Goal: Task Accomplishment & Management: Manage account settings

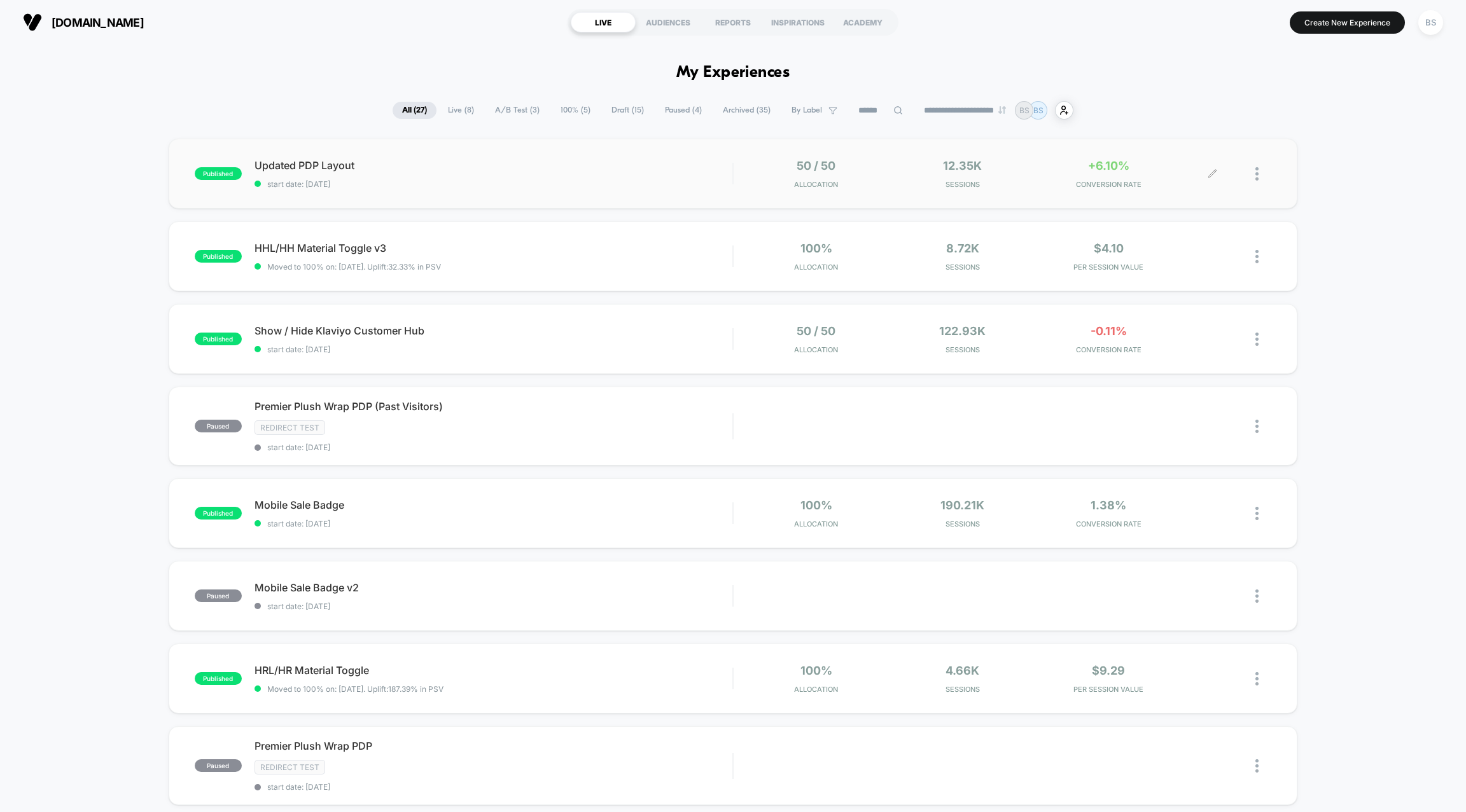
click at [1051, 177] on div "+6.10% CONVERSION RATE" at bounding box center [1108, 173] width 140 height 30
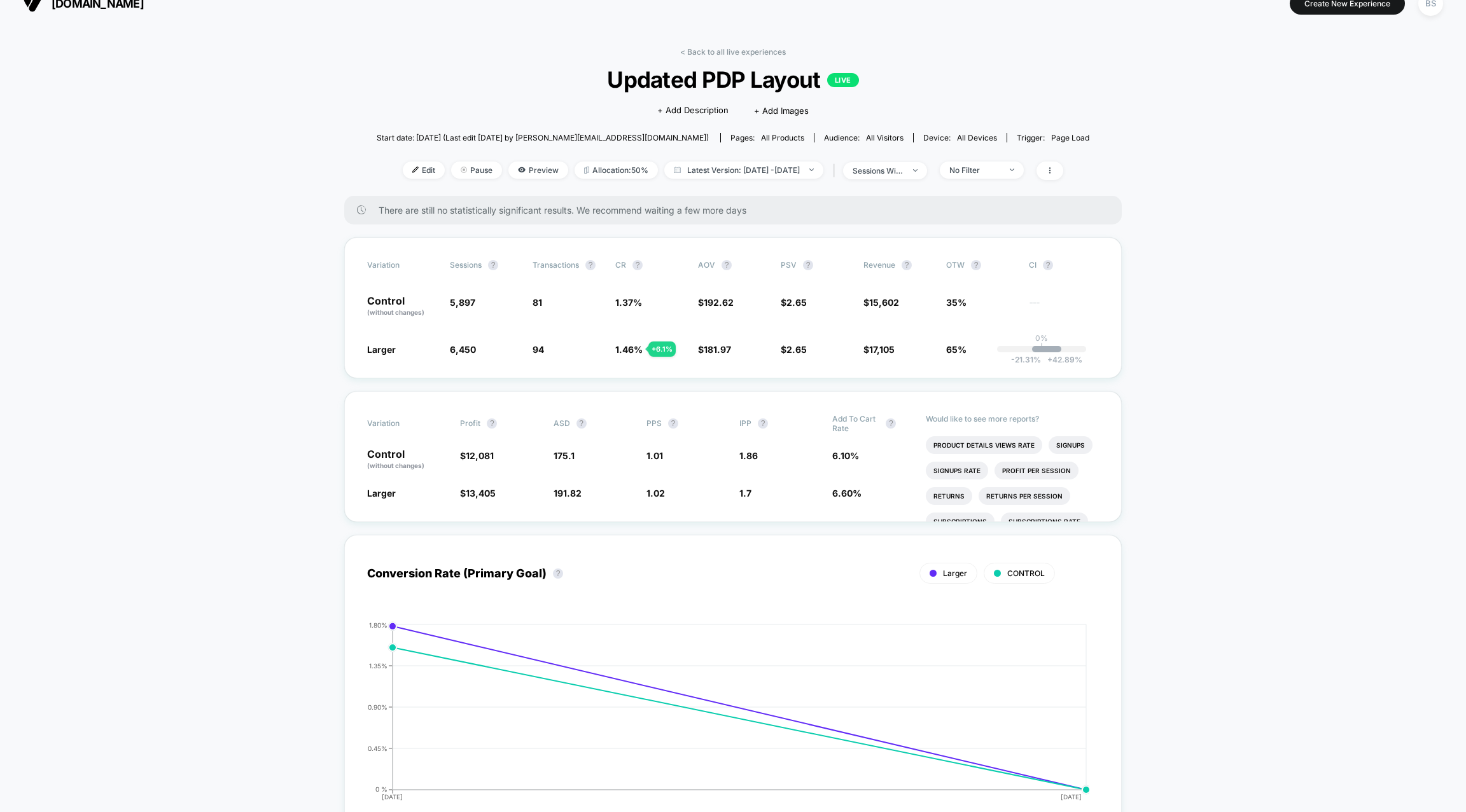
scroll to position [24, 0]
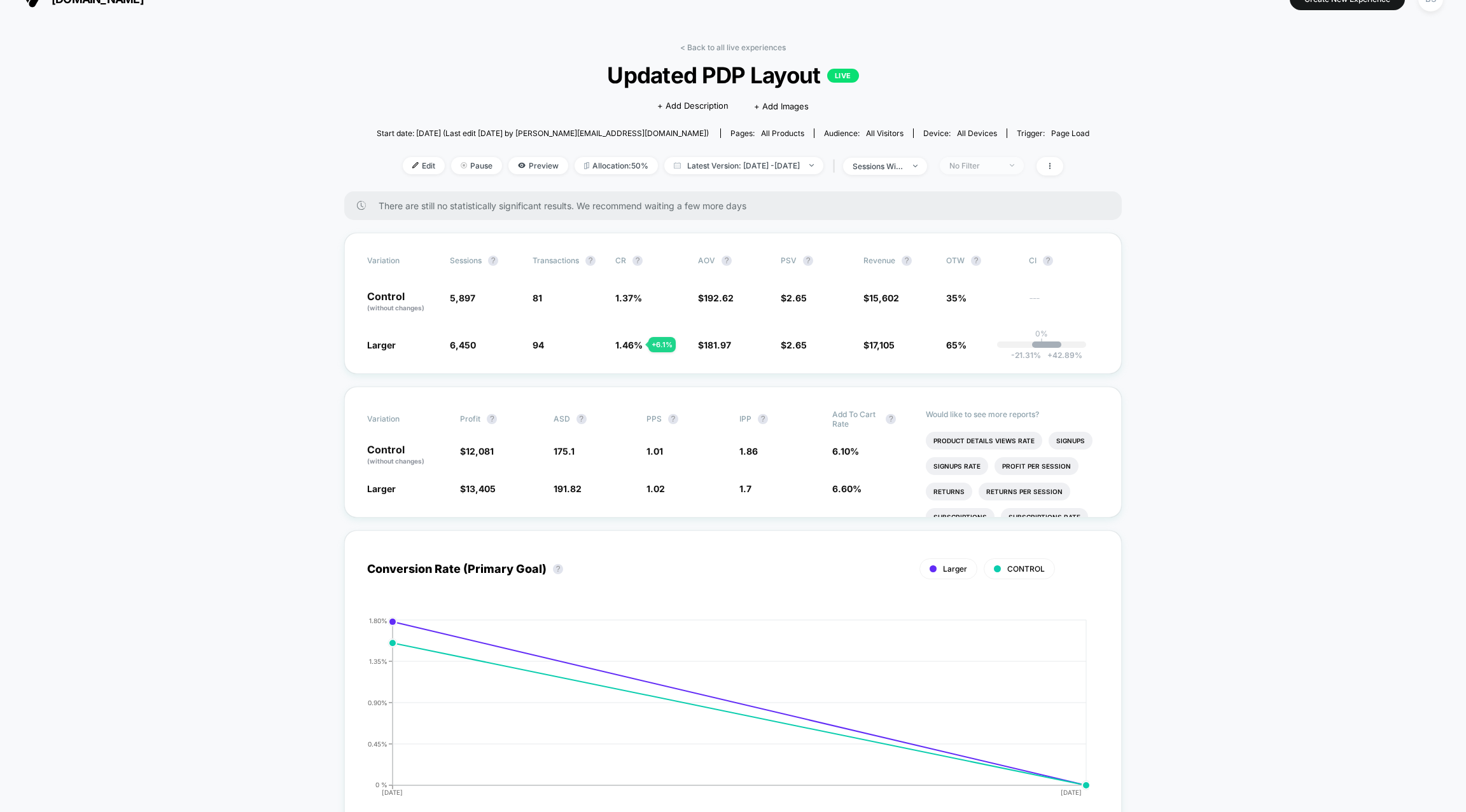
click at [1000, 163] on div "No Filter" at bounding box center [974, 165] width 51 height 10
click at [977, 240] on span "Desktop Visitors" at bounding box center [998, 236] width 68 height 11
click at [977, 371] on div "Mobile Visitors ? Desktop Visitors ? Returning Visitors ? New Visitors ? No Fil…" at bounding box center [1002, 281] width 156 height 194
click at [977, 356] on button "Save" at bounding box center [1003, 349] width 117 height 21
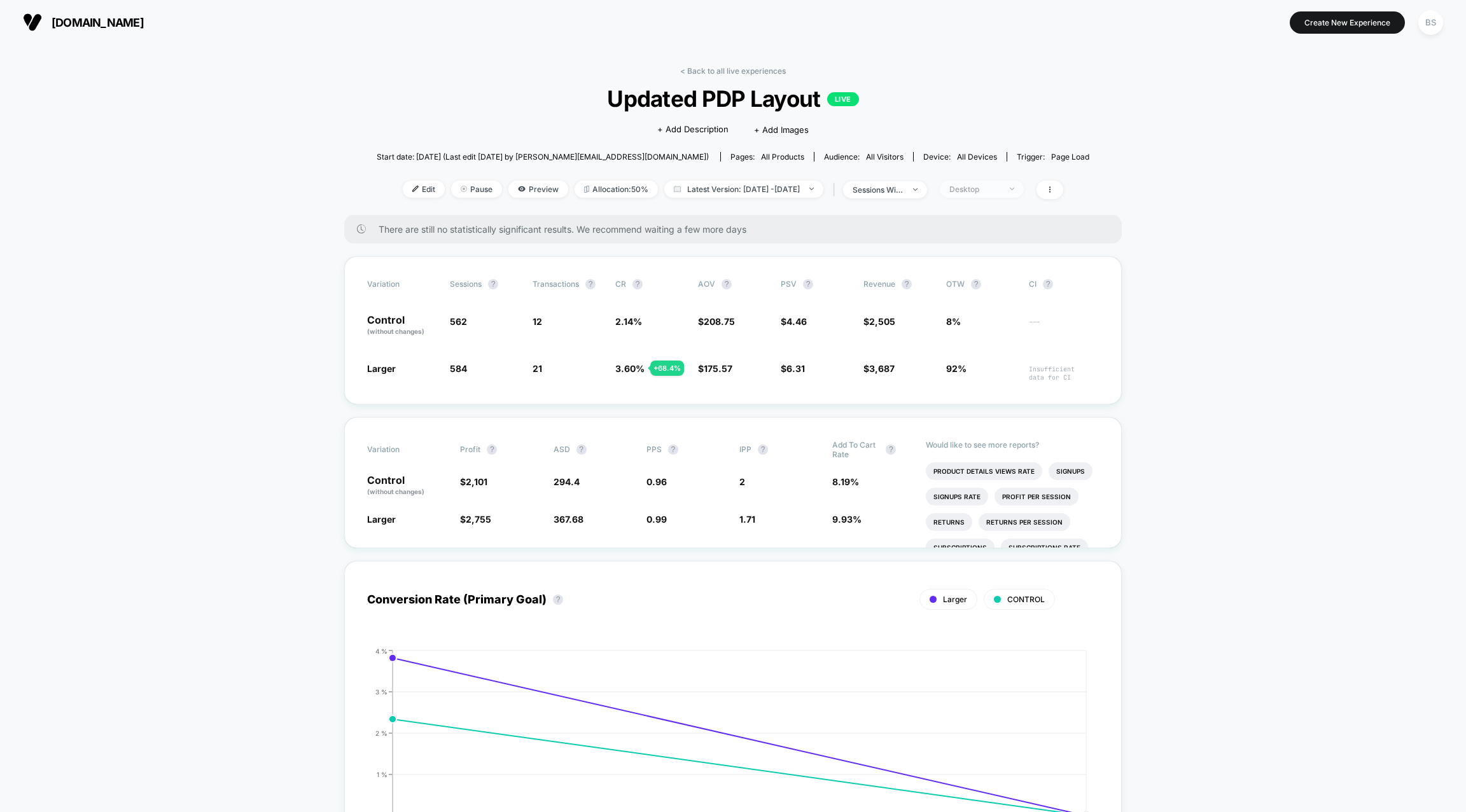
click at [1011, 182] on span "Desktop" at bounding box center [982, 189] width 84 height 17
click at [982, 244] on div "Mobile Visitors ? Desktop Visitors ? Returning Visitors ? New Visitors ? No Fil…" at bounding box center [1002, 305] width 156 height 194
click at [984, 232] on span "Mobile Visitors" at bounding box center [995, 234] width 61 height 11
click at [999, 375] on button "Save" at bounding box center [1003, 372] width 117 height 21
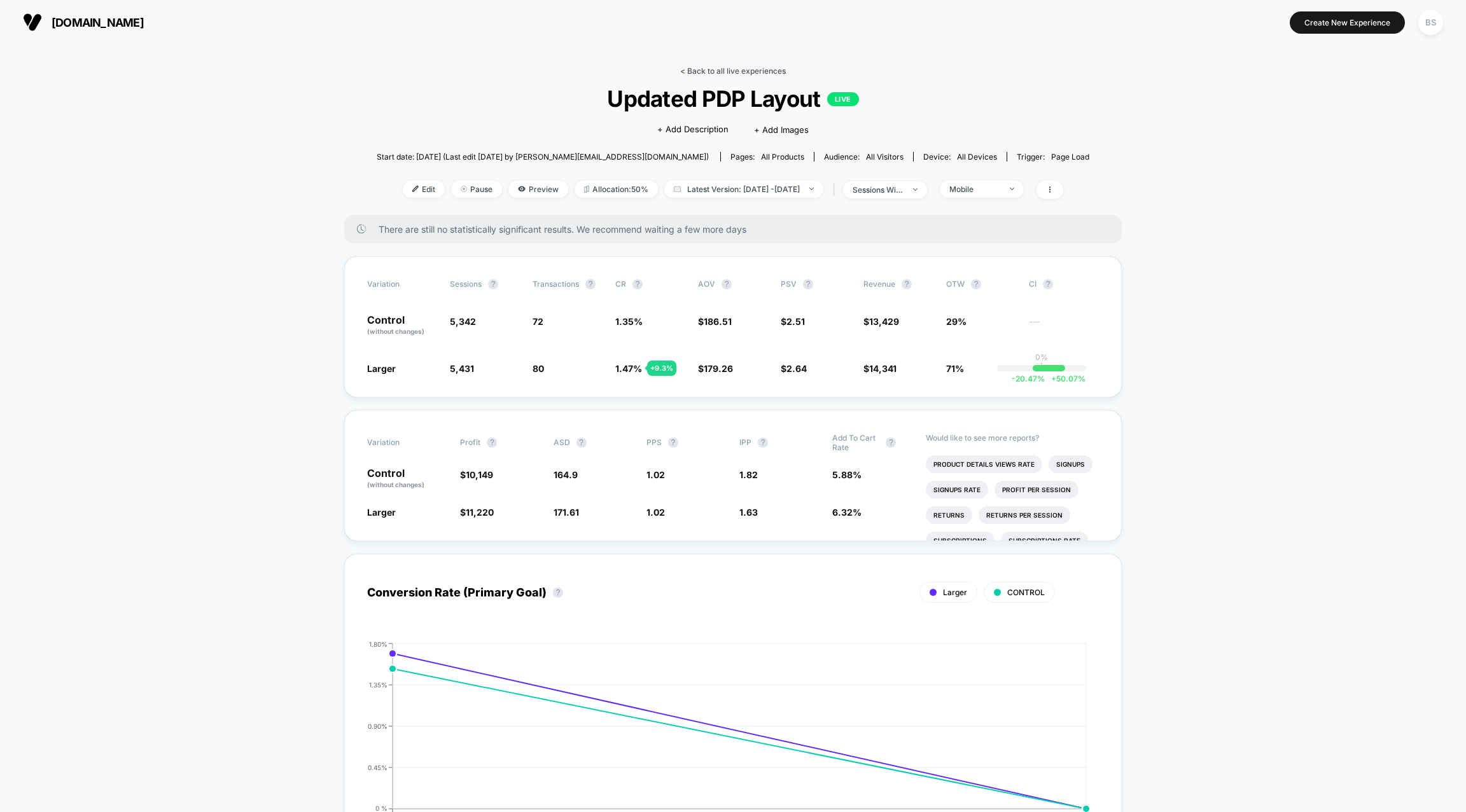
click at [703, 67] on link "< Back to all live experiences" at bounding box center [733, 71] width 105 height 10
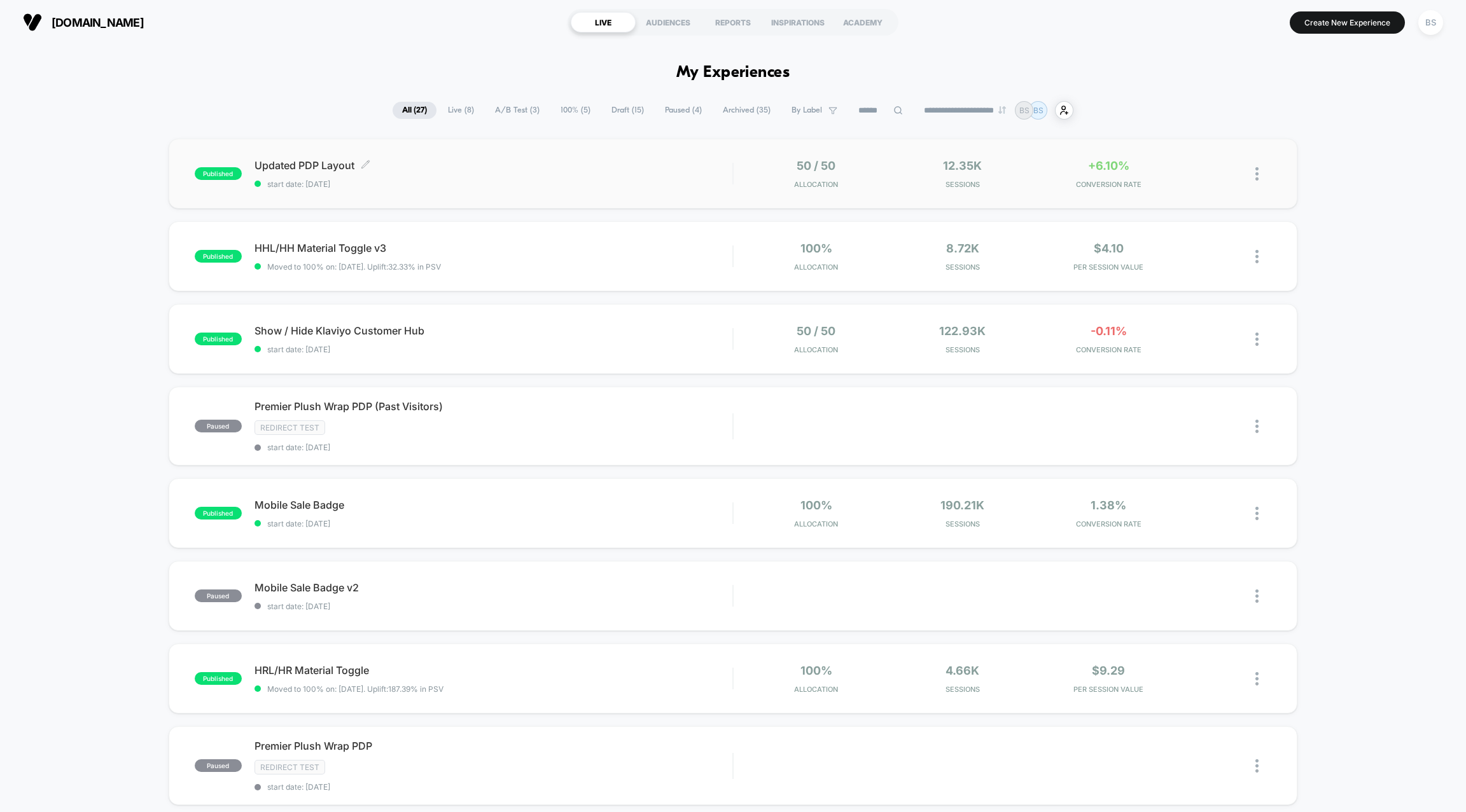
click at [678, 163] on span "Updated PDP Layout Click to edit experience details" at bounding box center [493, 165] width 478 height 12
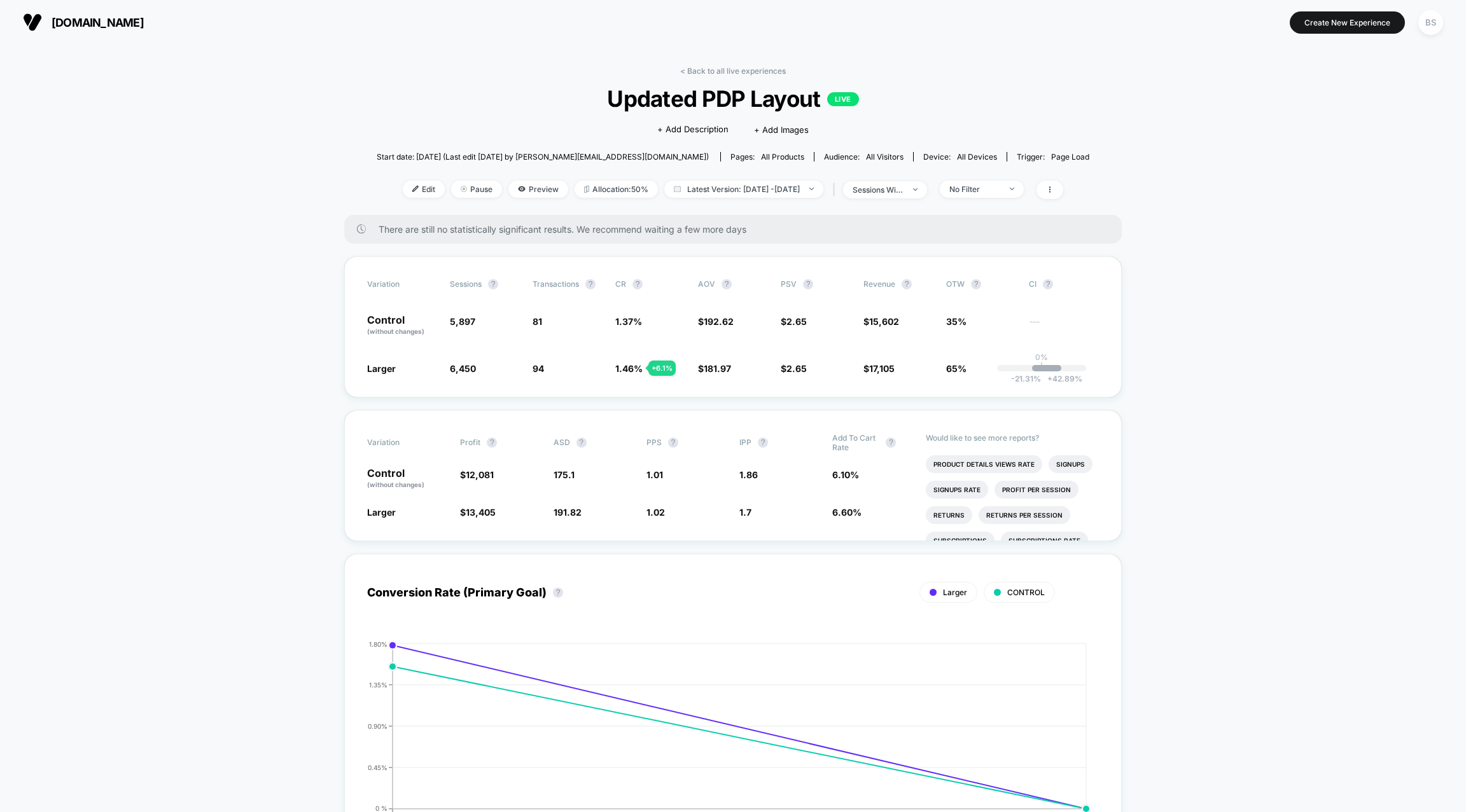
click at [956, 176] on div "< Back to all live experiences Updated PDP Layout LIVE Click to edit experience…" at bounding box center [733, 141] width 713 height 149
click at [903, 187] on div "sessions with impression" at bounding box center [877, 189] width 51 height 10
click at [977, 198] on div "Sessions ? Sessions with impressions ? Users ? Save" at bounding box center [900, 288] width 215 height 181
click at [977, 196] on div "Edit Pause Preview Allocation: 50% Latest Version: Aug 13, 2025 - Aug 14, 2025 …" at bounding box center [733, 189] width 713 height 18
click at [983, 186] on div "No Filter" at bounding box center [974, 189] width 51 height 10
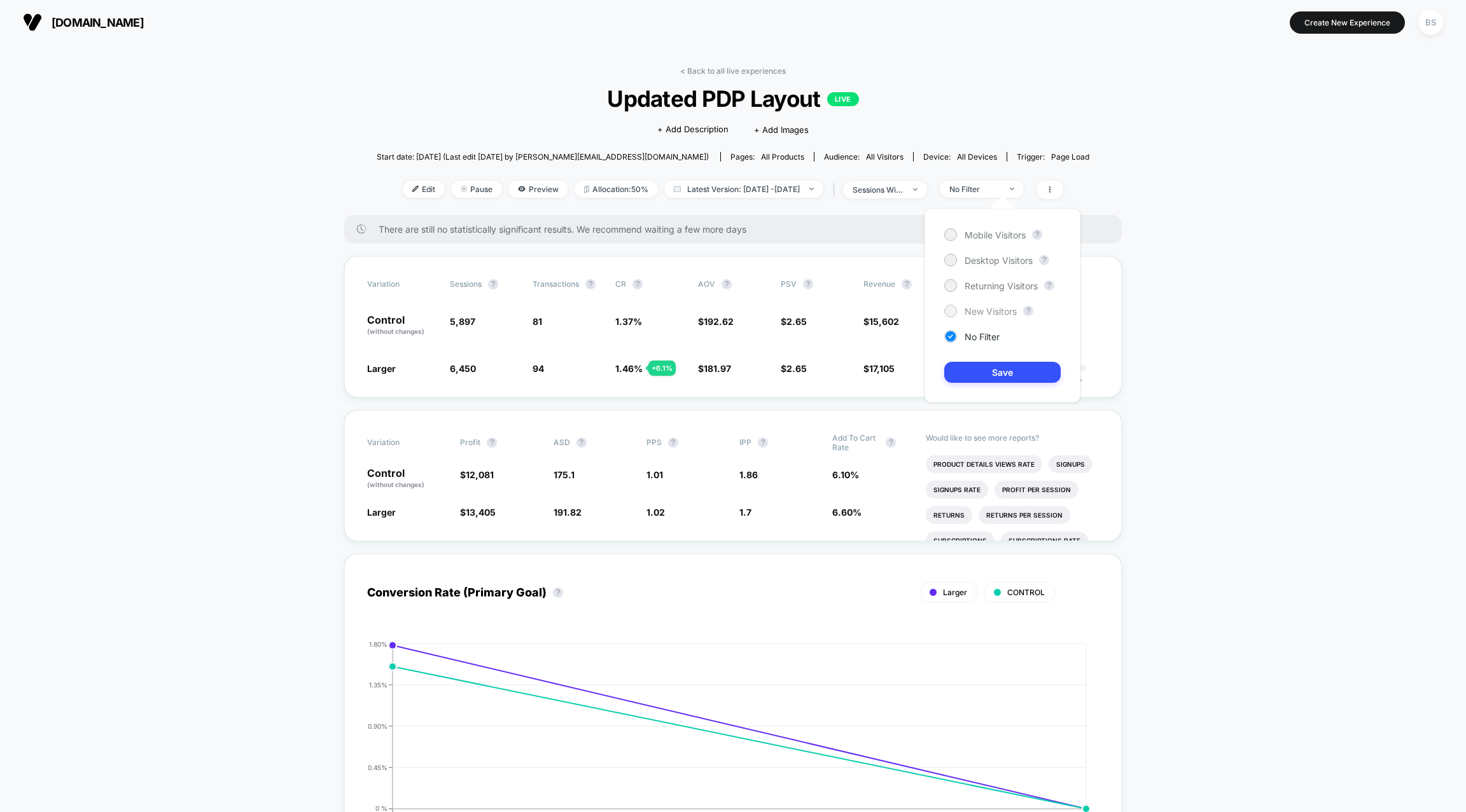
click at [965, 311] on span "New Visitors" at bounding box center [990, 311] width 53 height 11
click at [977, 369] on button "Save" at bounding box center [1003, 372] width 117 height 21
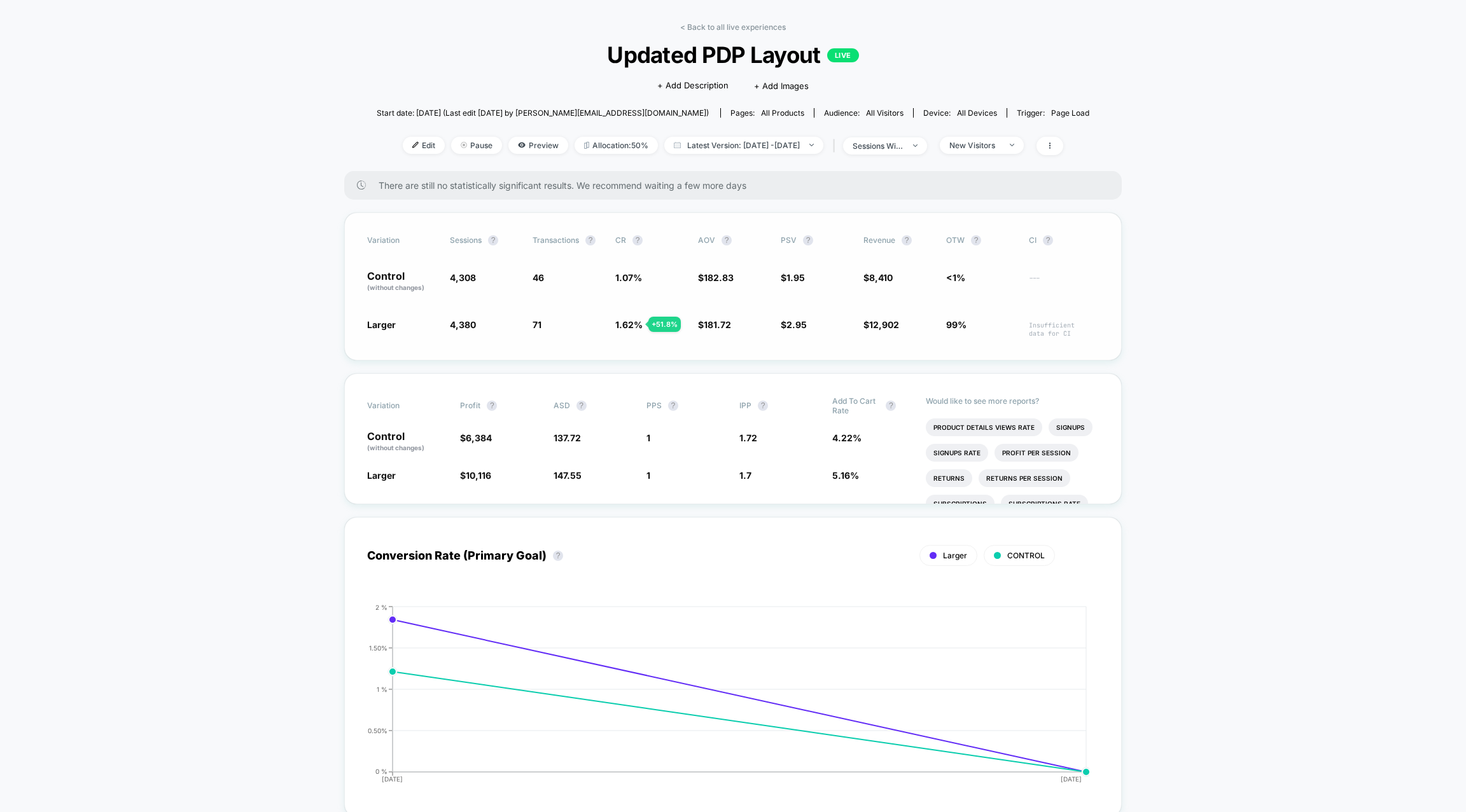
scroll to position [32, 0]
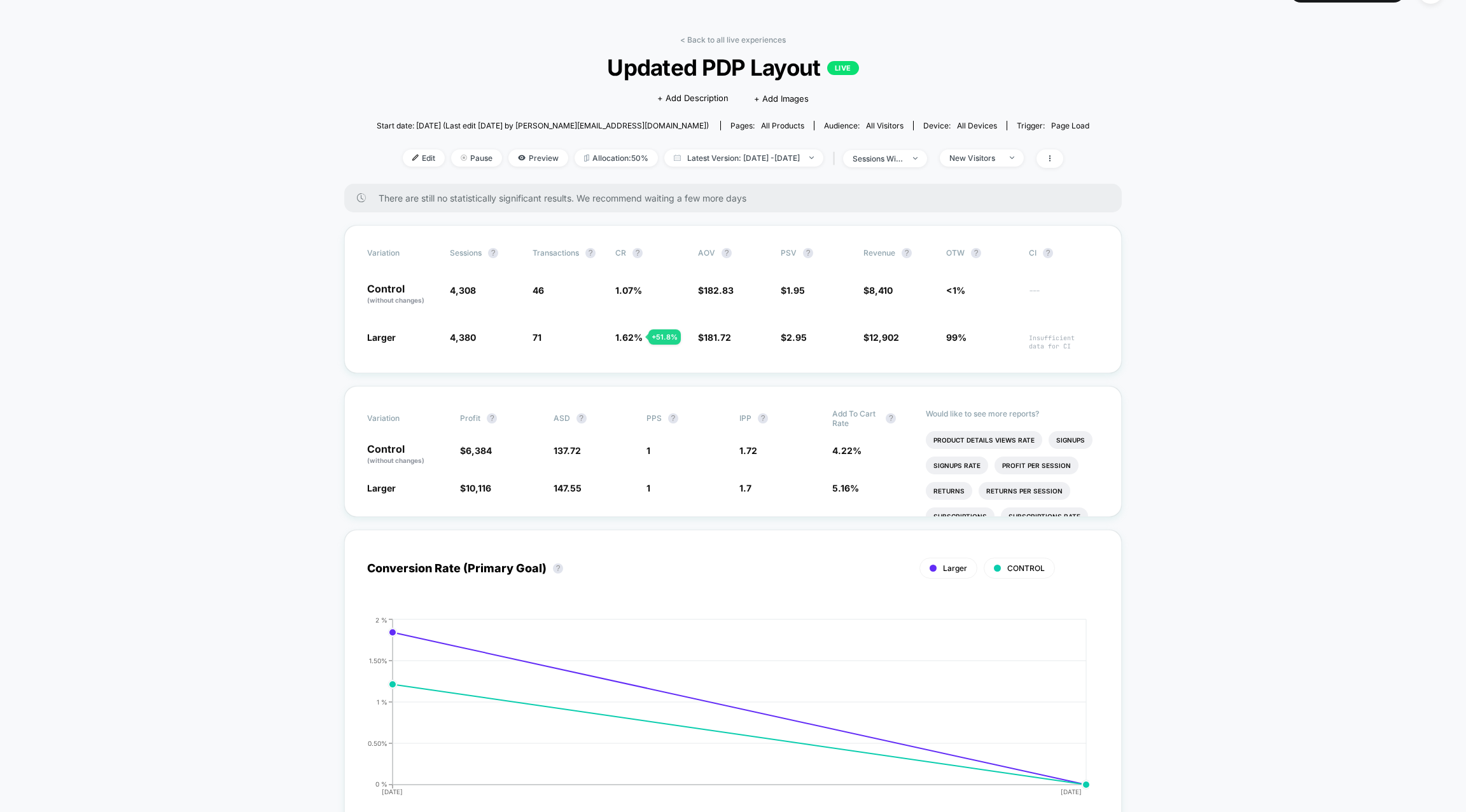
click at [707, 39] on link "< Back to all live experiences" at bounding box center [733, 40] width 105 height 10
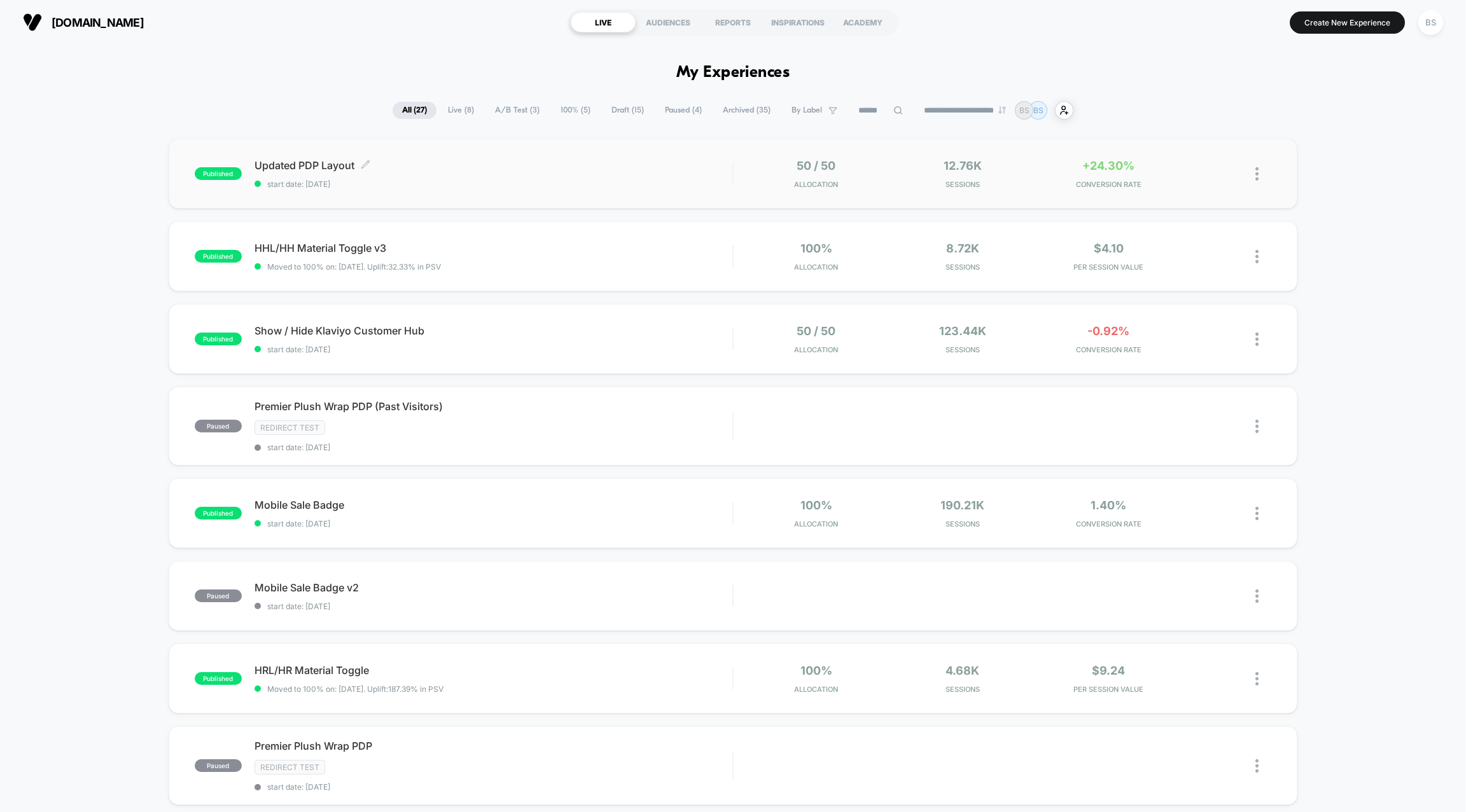
click at [646, 184] on span "start date: [DATE]" at bounding box center [493, 184] width 478 height 10
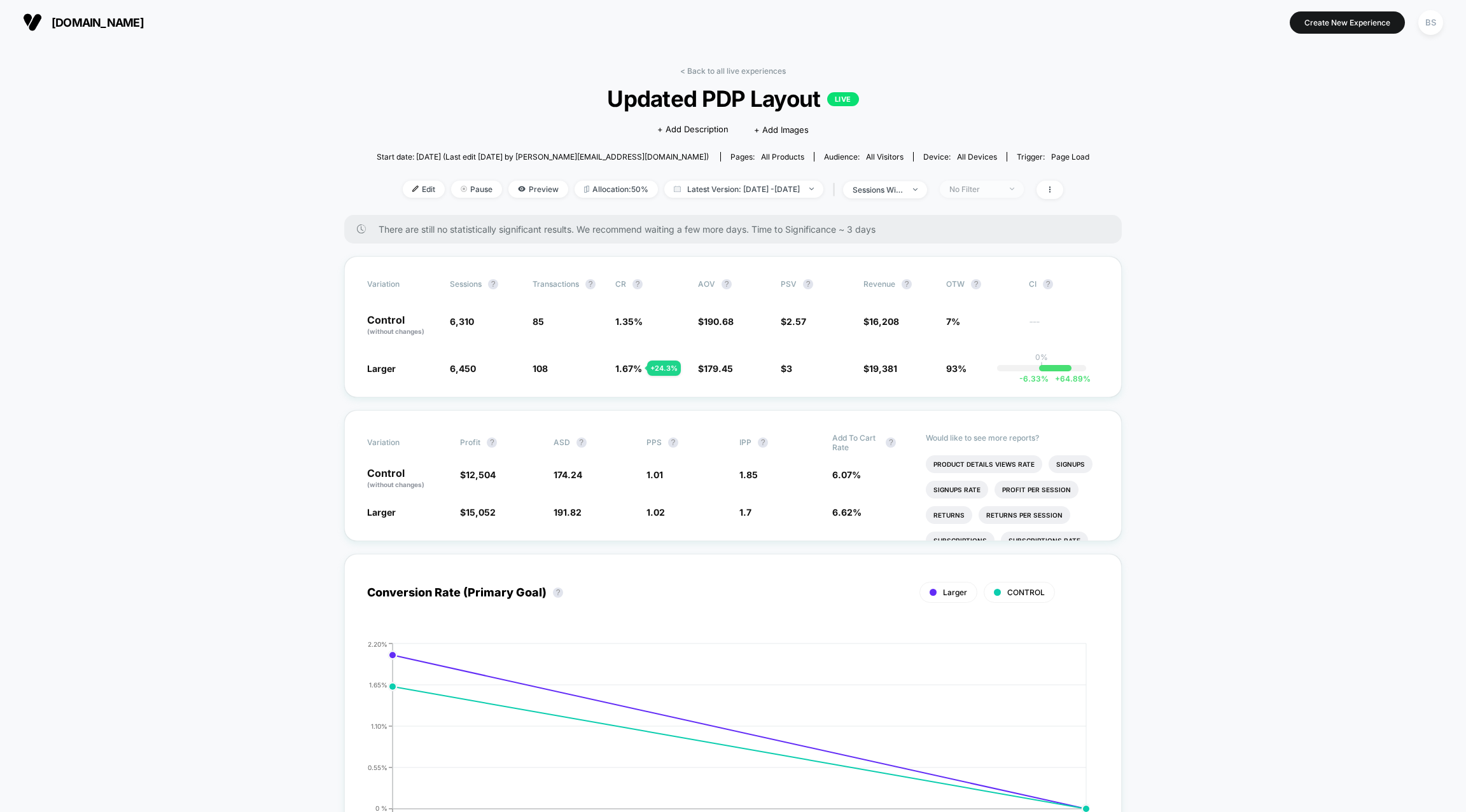
click at [993, 182] on span "No Filter" at bounding box center [982, 189] width 84 height 17
drag, startPoint x: 950, startPoint y: 308, endPoint x: 893, endPoint y: 302, distance: 57.3
click at [893, 302] on body "[DOMAIN_NAME] Create New Experience BS [DOMAIN_NAME] < Back to all live experie…" at bounding box center [733, 406] width 1466 height 812
click at [891, 279] on span "Revenue" at bounding box center [878, 284] width 32 height 10
click at [738, 67] on link "< Back to all live experiences" at bounding box center [733, 71] width 105 height 10
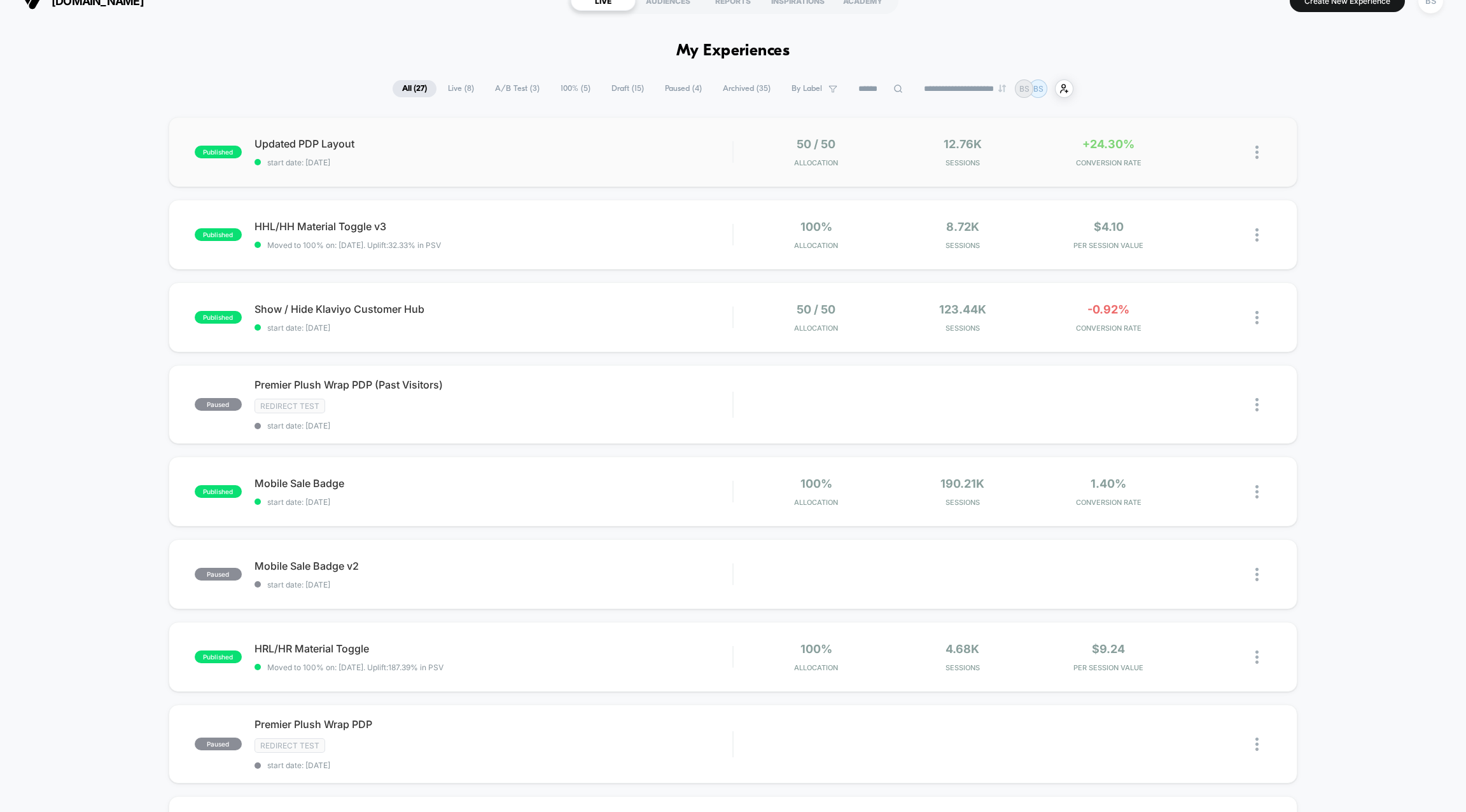
scroll to position [64, 0]
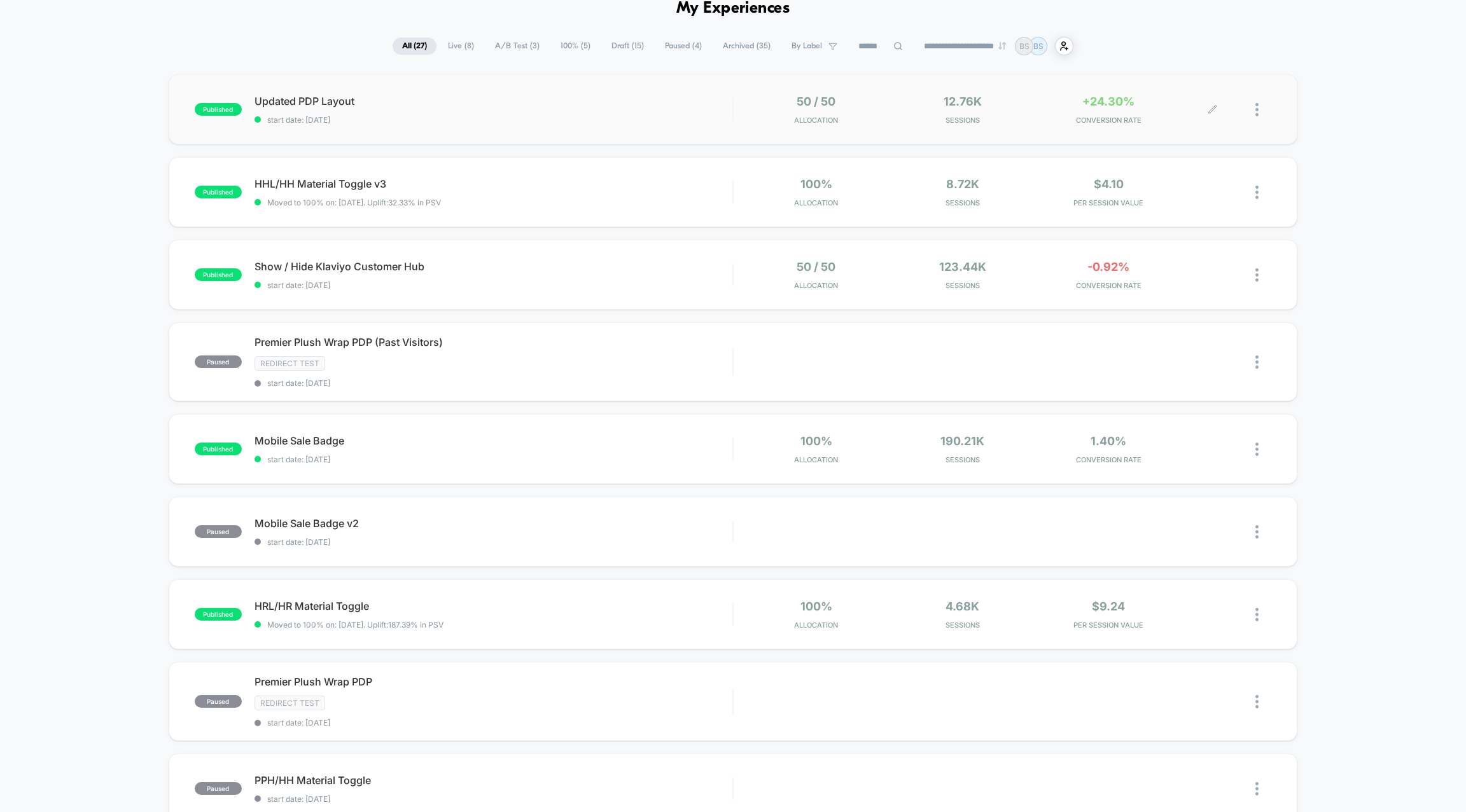
click at [1041, 107] on div "+24.30% CONVERSION RATE" at bounding box center [1108, 109] width 140 height 30
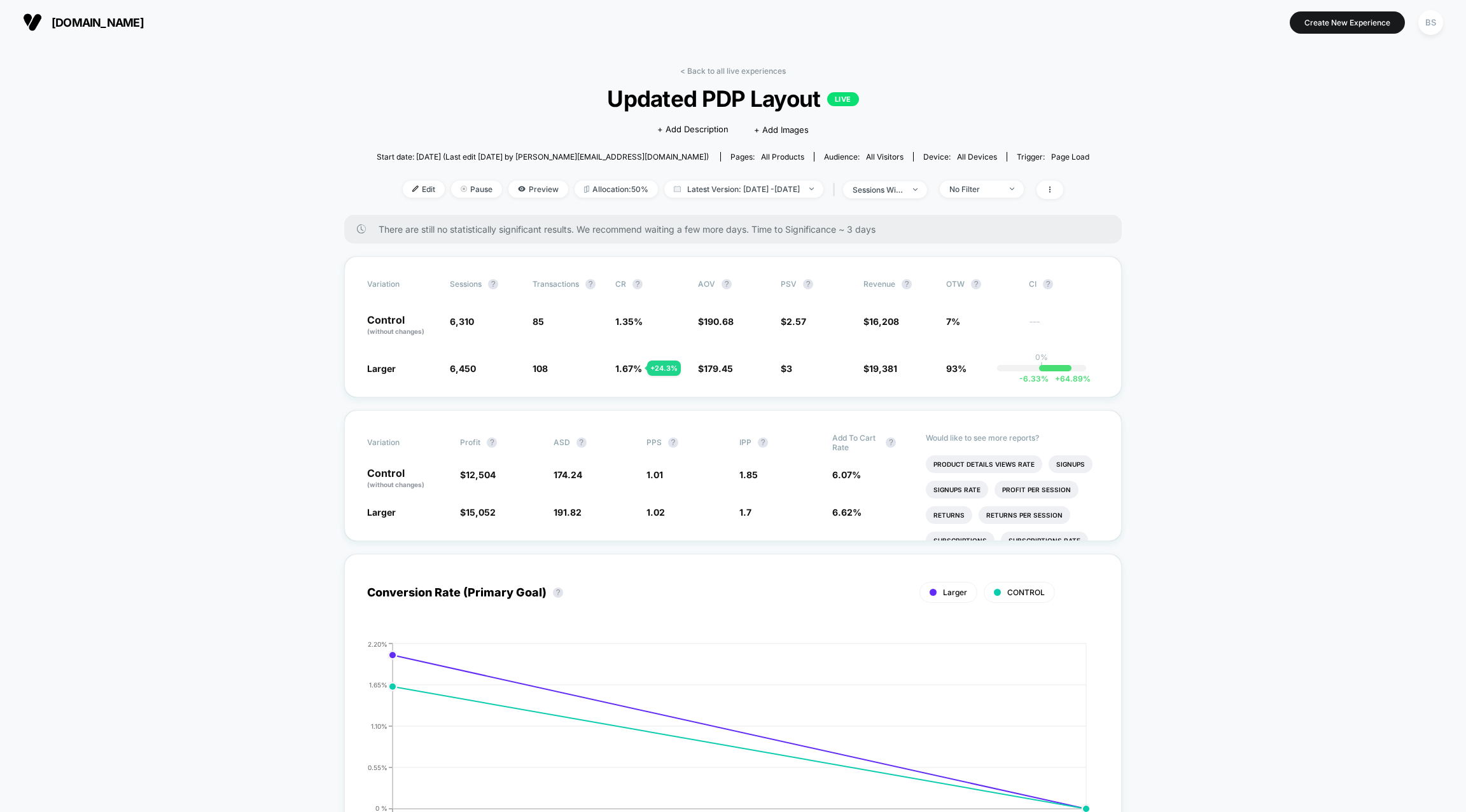
scroll to position [6, 0]
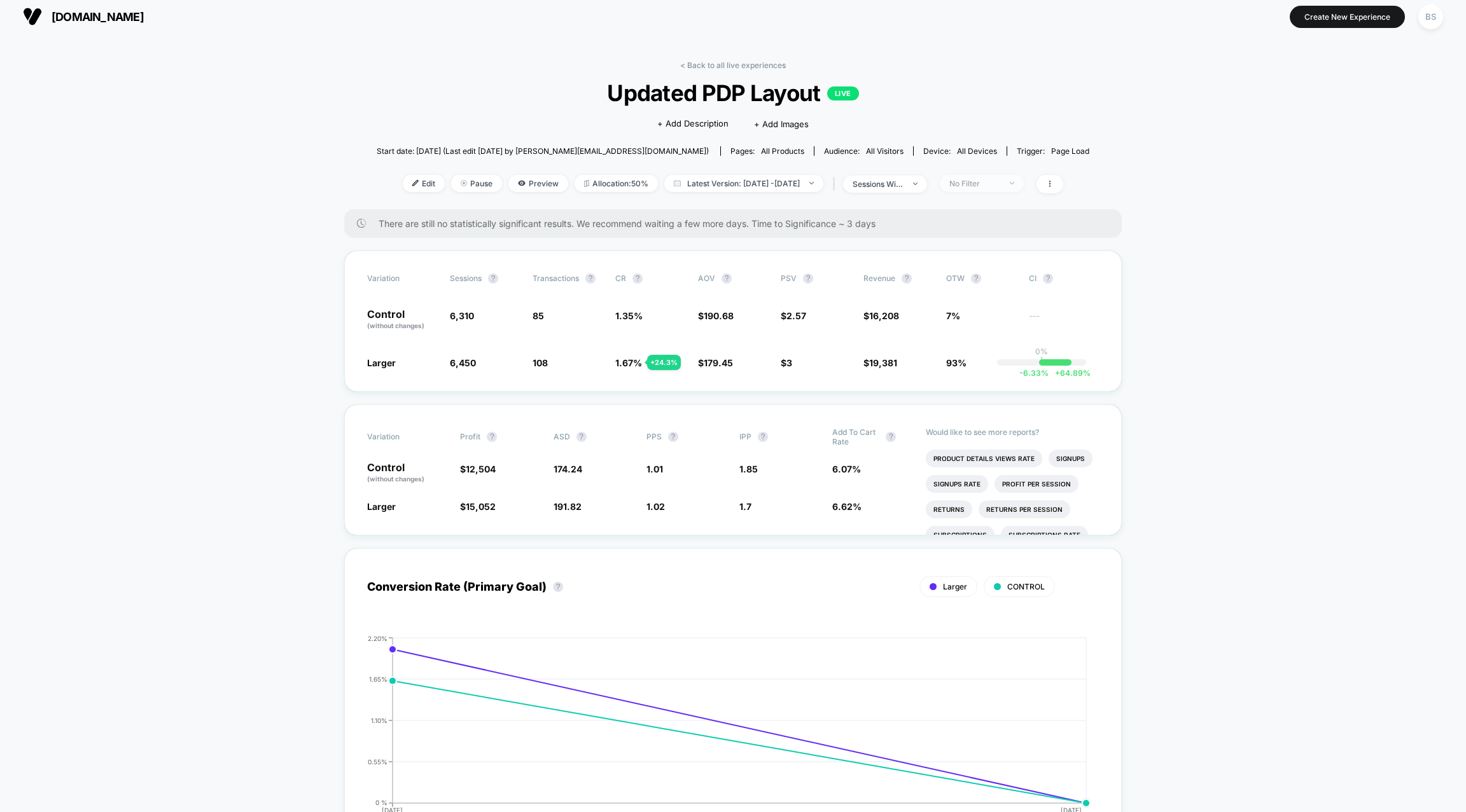
click at [996, 182] on div "No Filter" at bounding box center [974, 184] width 51 height 10
click at [691, 61] on link "< Back to all live experiences" at bounding box center [733, 65] width 105 height 10
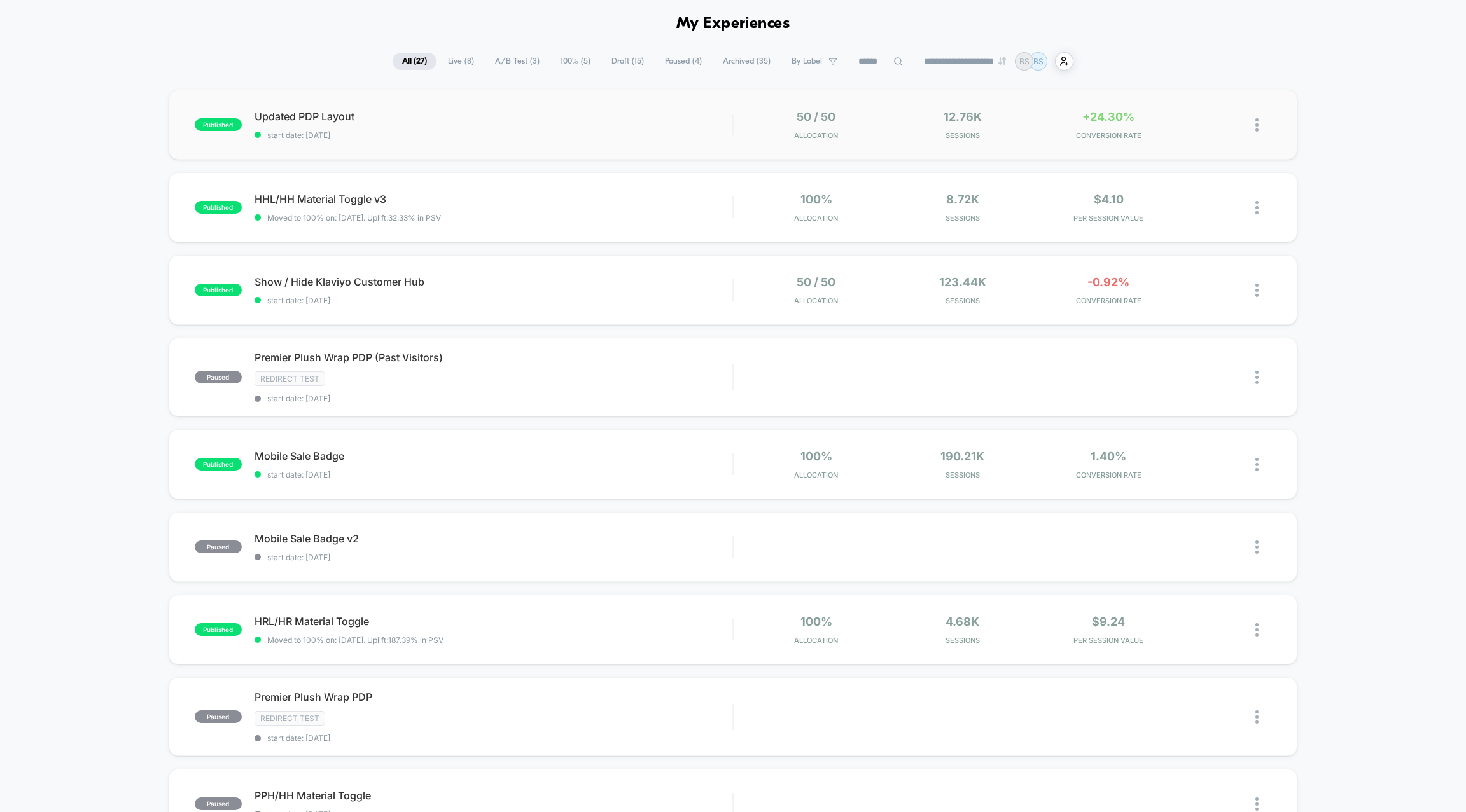
scroll to position [57, 0]
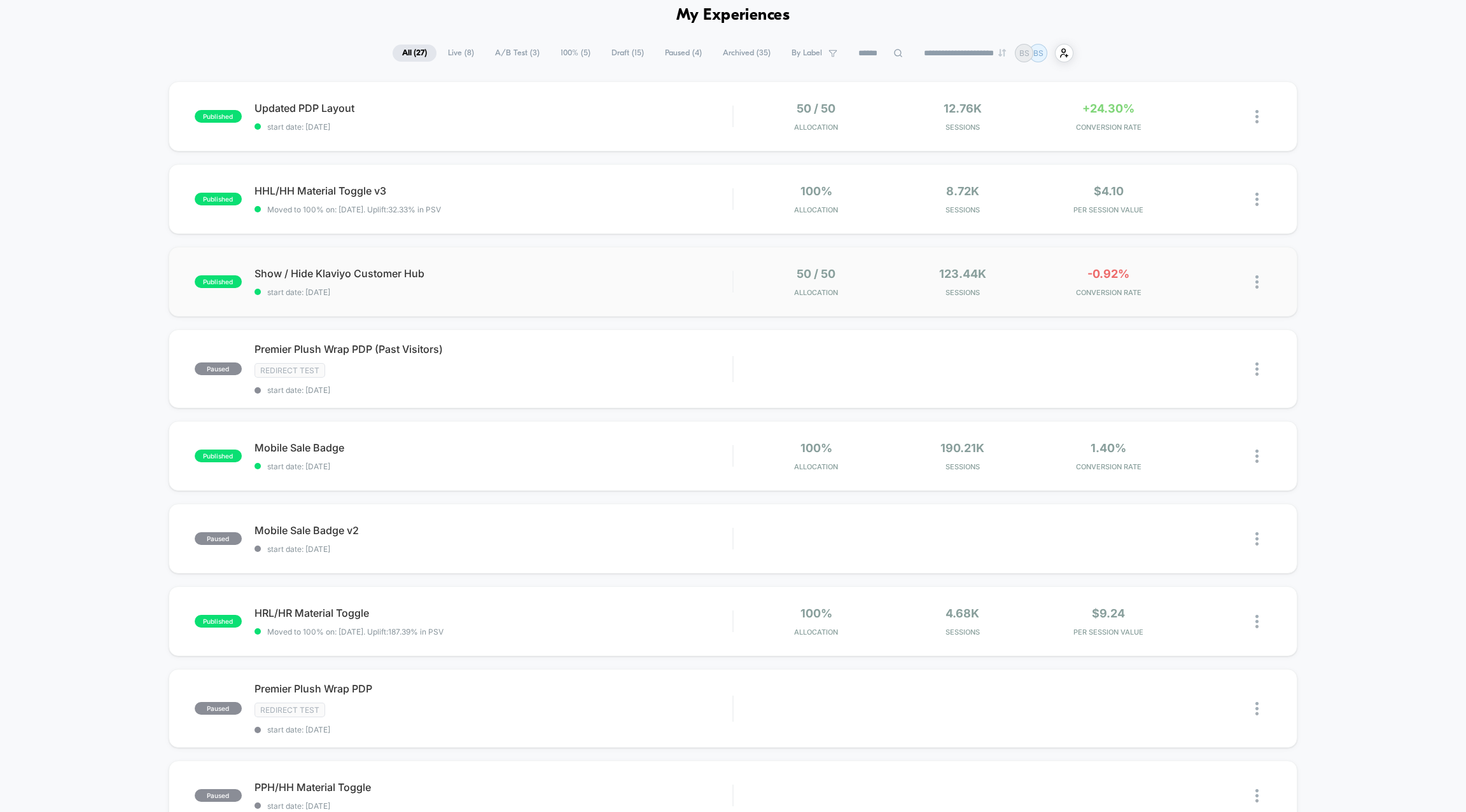
click at [766, 295] on div "50 / 50 Allocation" at bounding box center [816, 281] width 140 height 30
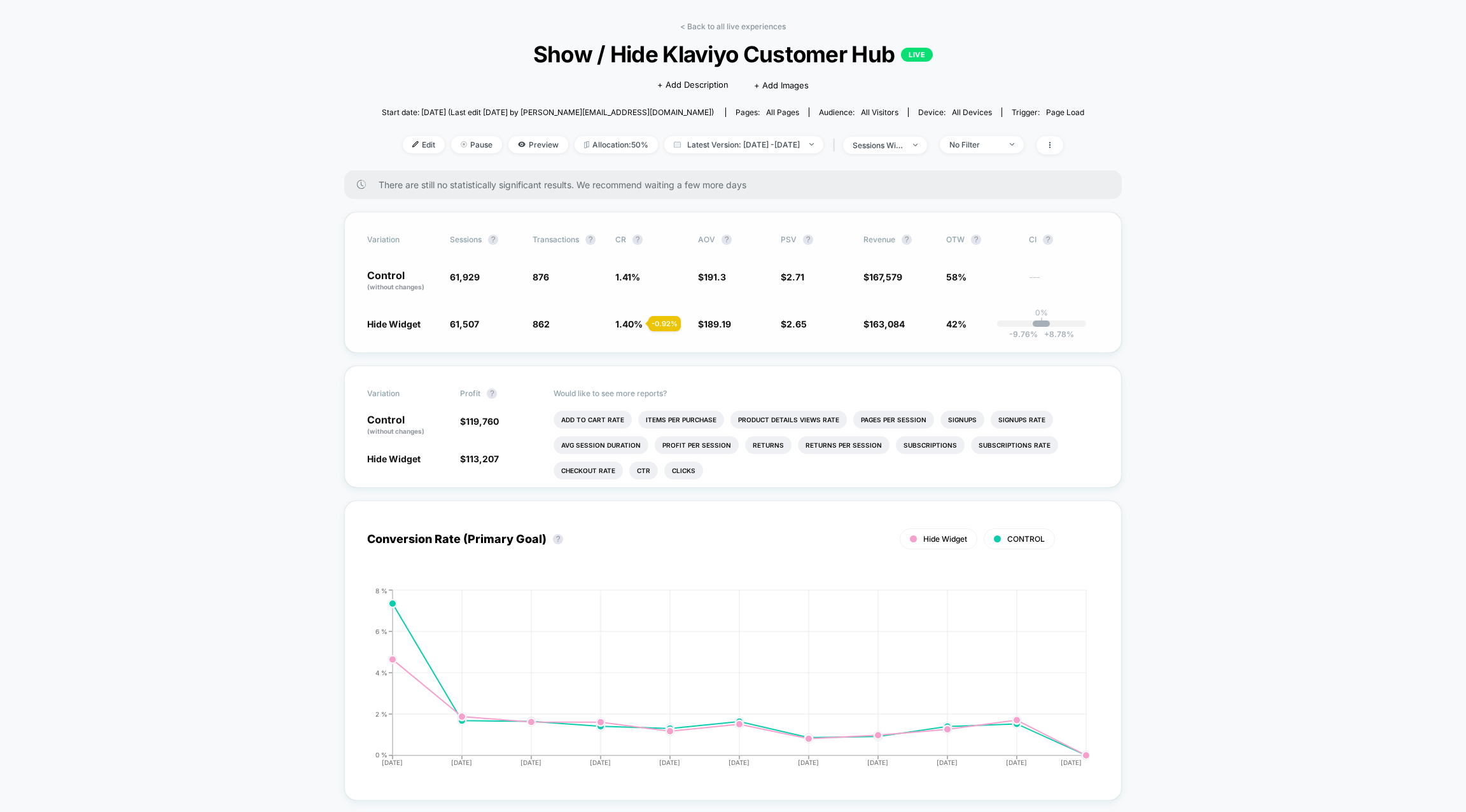
scroll to position [49, 0]
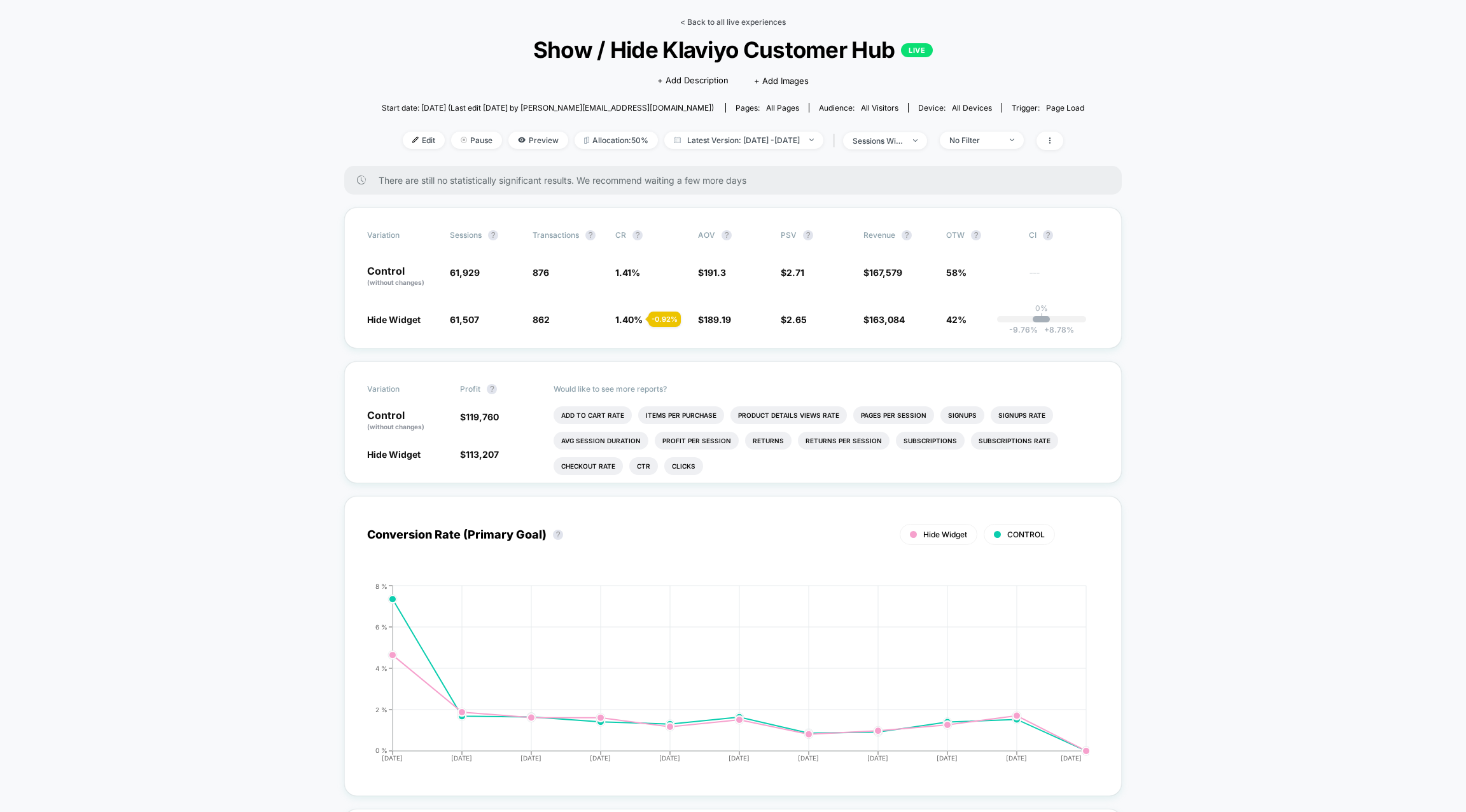
click at [712, 19] on link "< Back to all live experiences" at bounding box center [733, 22] width 105 height 10
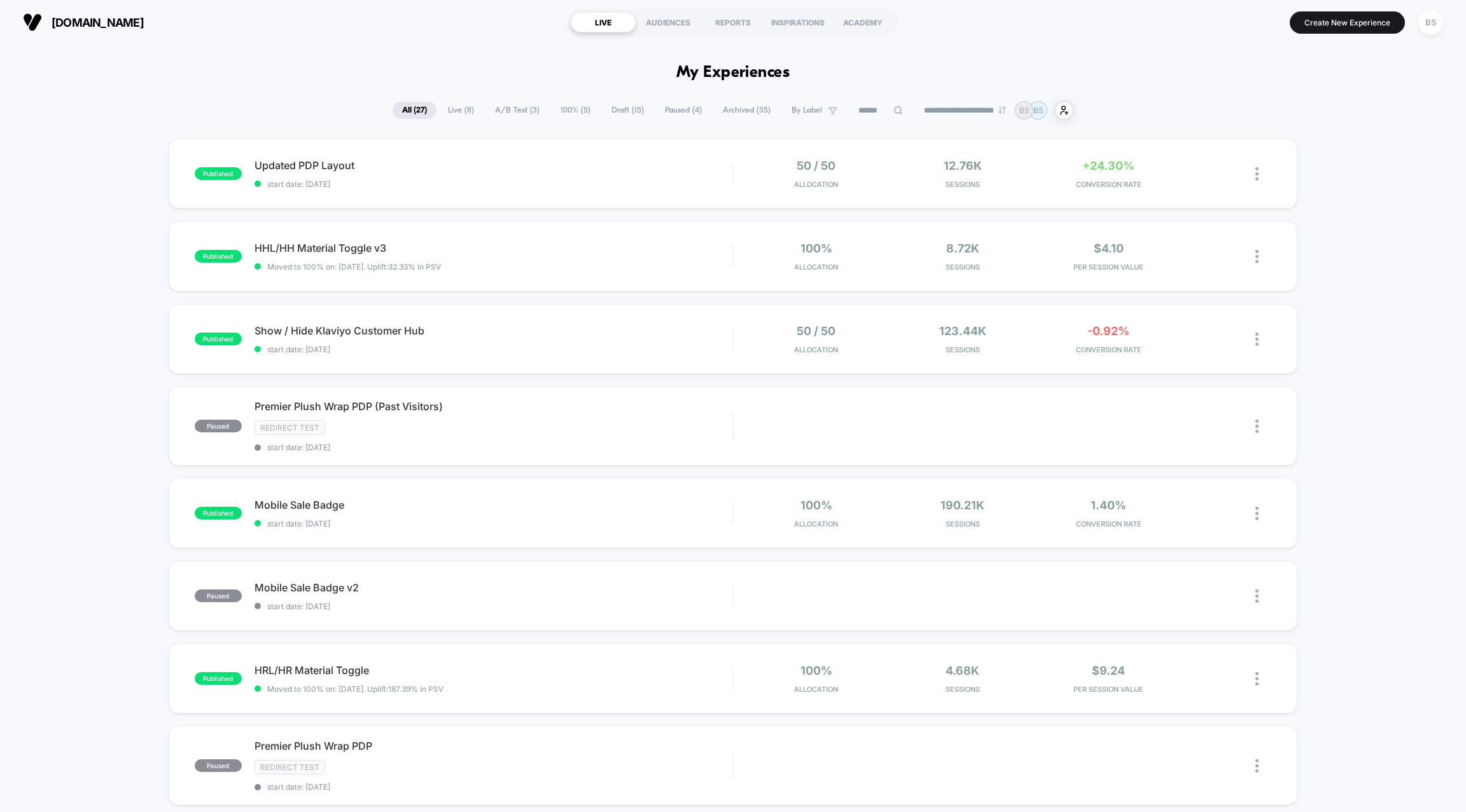
click at [566, 109] on span "100% ( 5 )" at bounding box center [575, 110] width 49 height 17
